Goal: Find specific page/section: Find specific page/section

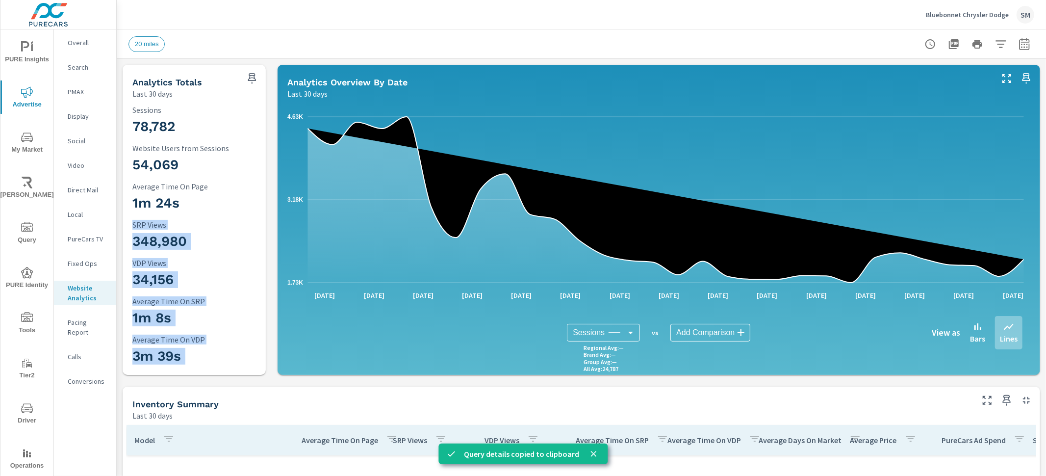
scroll to position [2, 0]
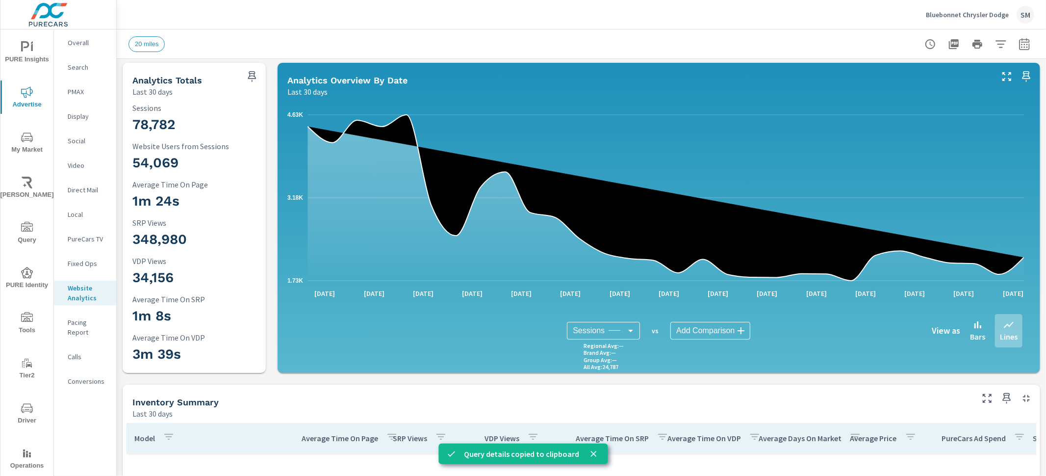
click at [281, 32] on div "20 miles" at bounding box center [582, 43] width 906 height 29
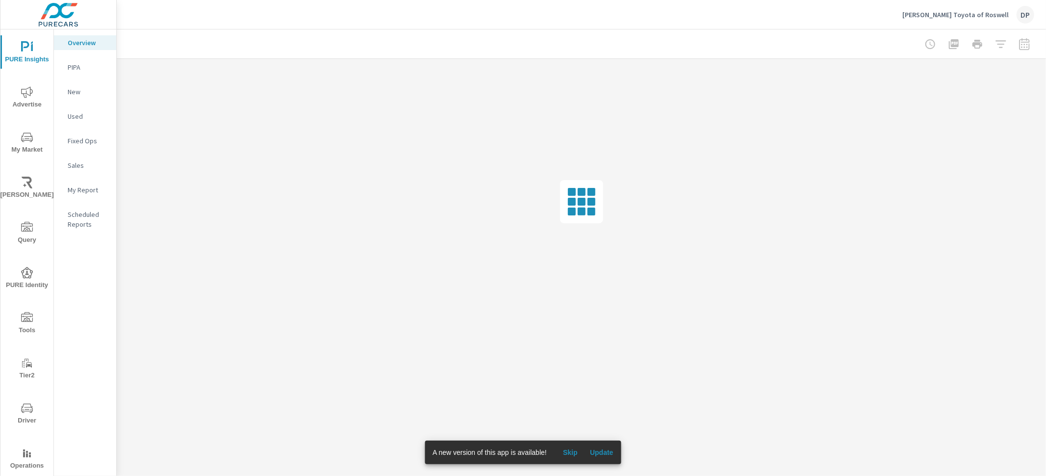
click at [25, 223] on icon "nav menu" at bounding box center [27, 228] width 12 height 12
